Goal: Find contact information: Find contact information

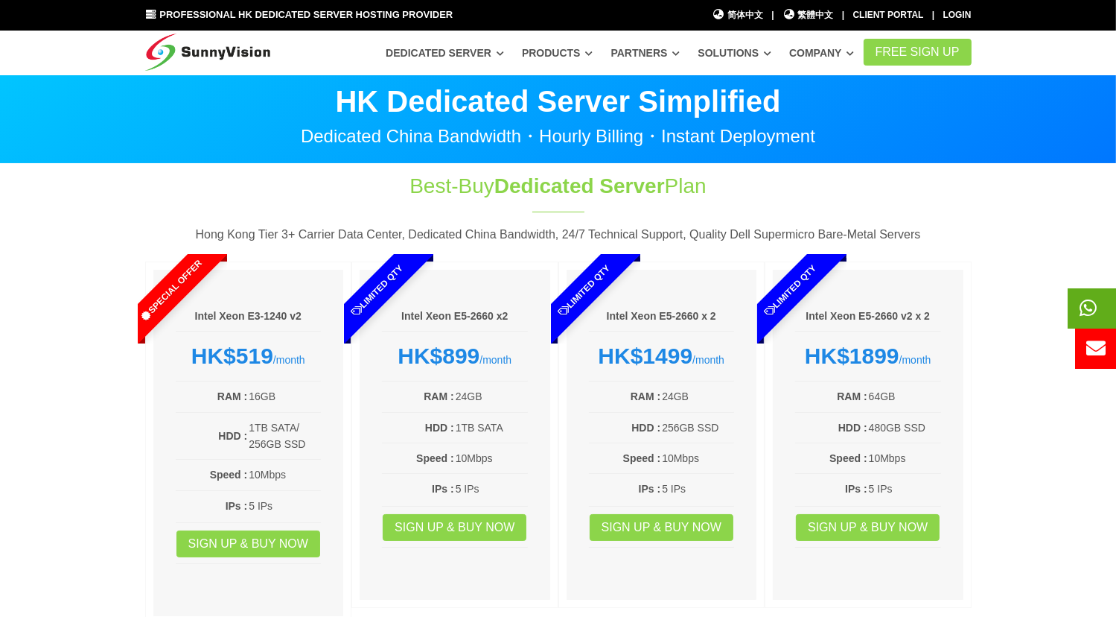
click at [1091, 307] on icon at bounding box center [1089, 307] width 17 height 19
click at [1099, 314] on span at bounding box center [1122, 308] width 94 height 40
click at [1102, 351] on span at bounding box center [1119, 348] width 94 height 40
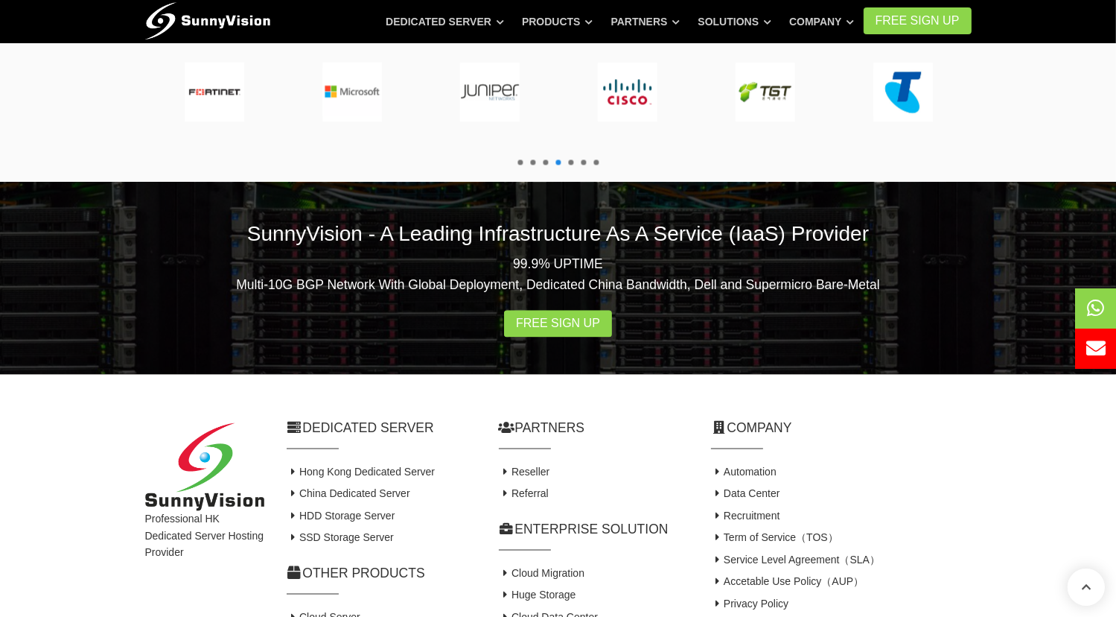
scroll to position [2863, 0]
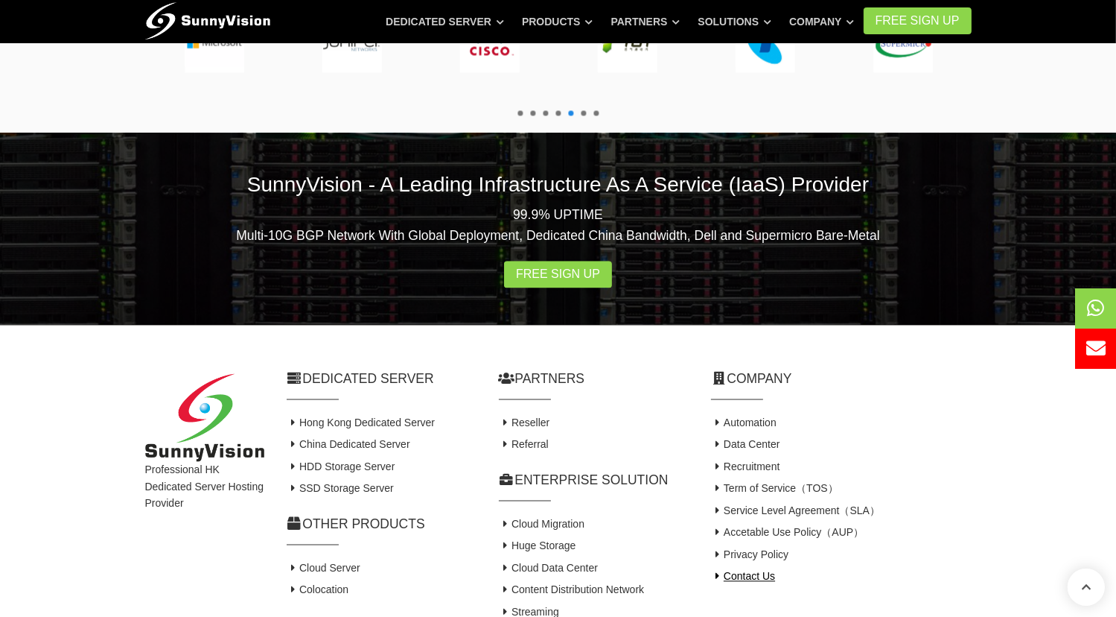
click at [740, 570] on link "Contact Us" at bounding box center [743, 576] width 65 height 12
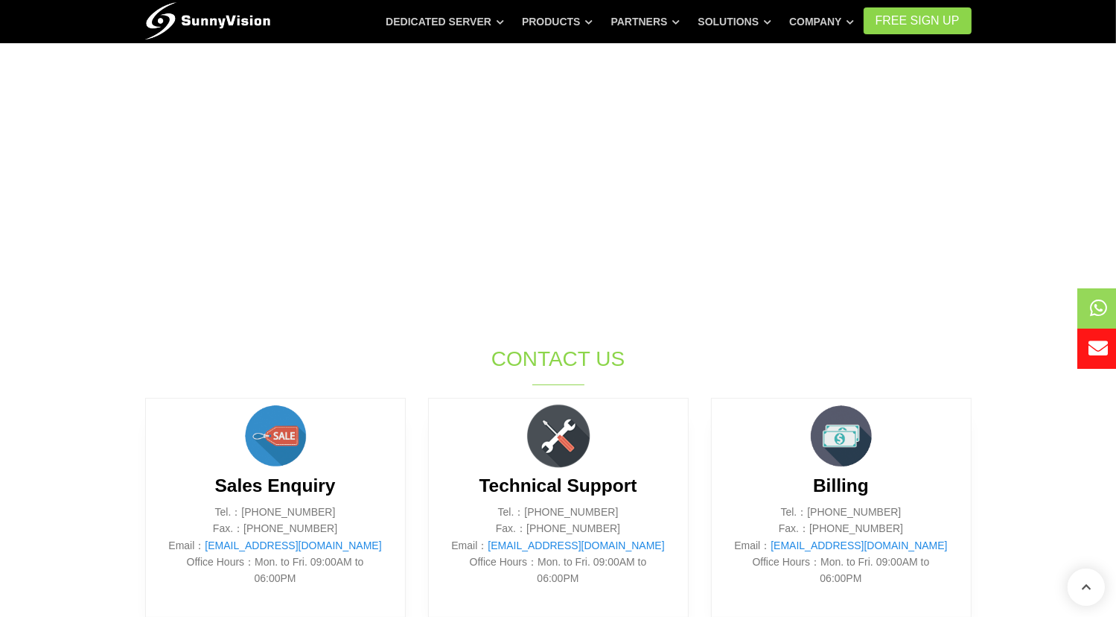
scroll to position [596, 0]
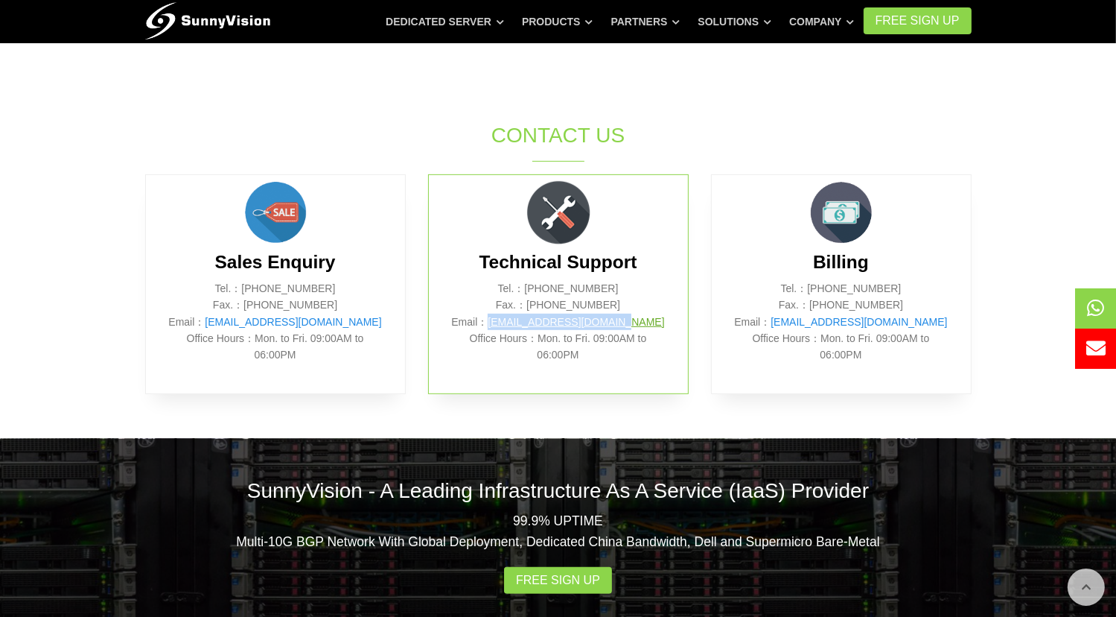
drag, startPoint x: 639, startPoint y: 318, endPoint x: 515, endPoint y: 322, distance: 123.7
click at [515, 322] on p "Tel.：[PHONE_NUMBER] Fax.：[PHONE_NUMBER] Email： [EMAIL_ADDRESS][DOMAIN_NAME] Off…" at bounding box center [558, 321] width 214 height 83
copy link "[EMAIL_ADDRESS][DOMAIN_NAME]"
click at [366, 391] on div "Sales Enquiry Tel.：[PHONE_NUMBER] Fax.：[PHONE_NUMBER] Email： [EMAIL_ADDRESS][DO…" at bounding box center [275, 284] width 261 height 220
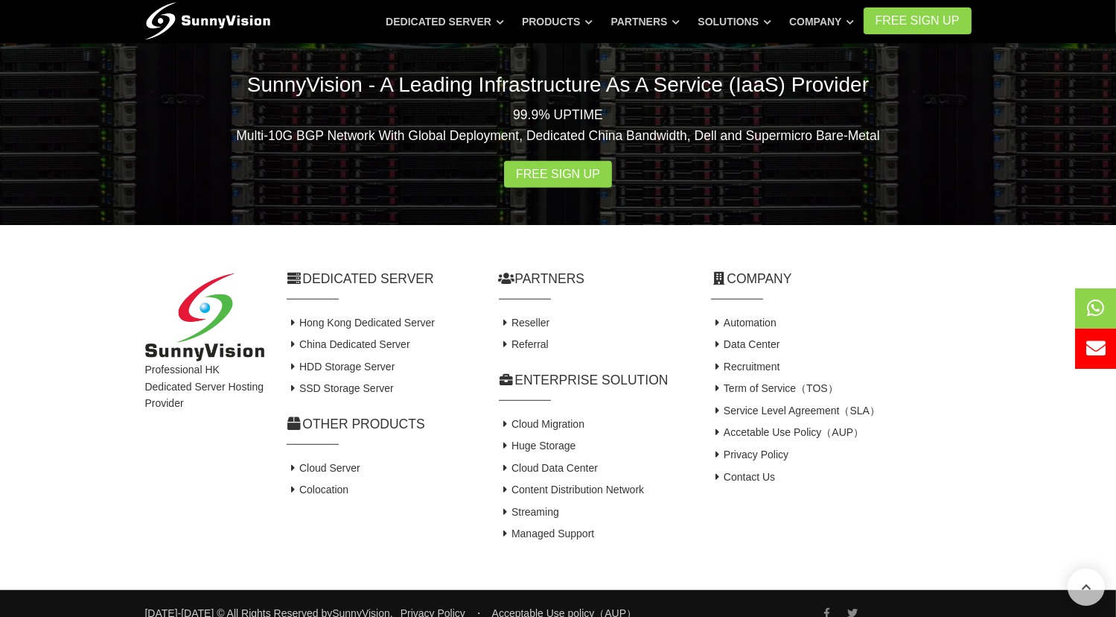
scroll to position [1021, 0]
